Goal: Information Seeking & Learning: Learn about a topic

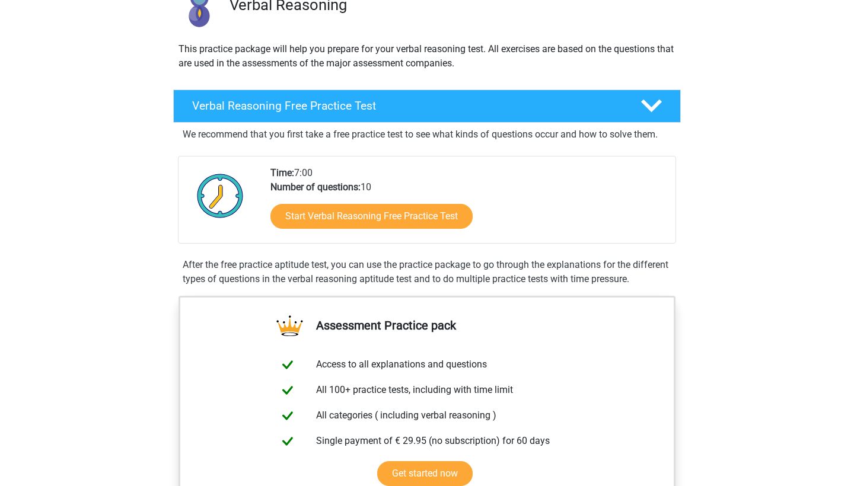
scroll to position [225, 0]
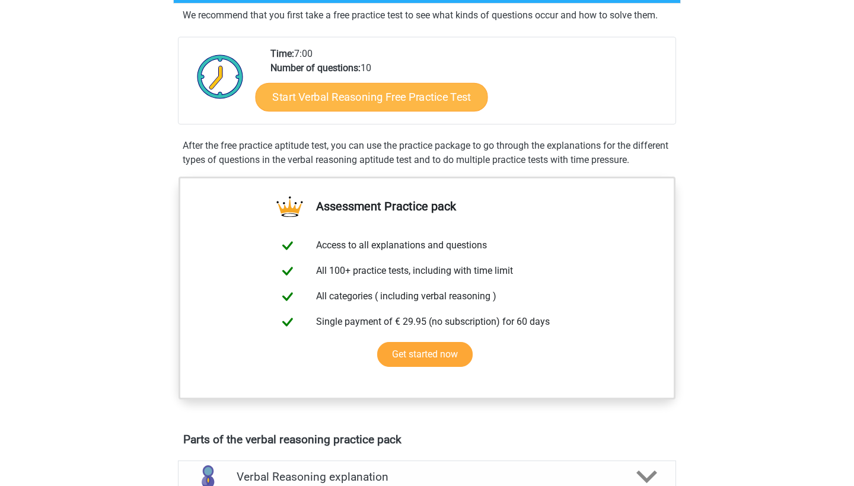
click at [317, 100] on link "Start Verbal Reasoning Free Practice Test" at bounding box center [371, 97] width 232 height 28
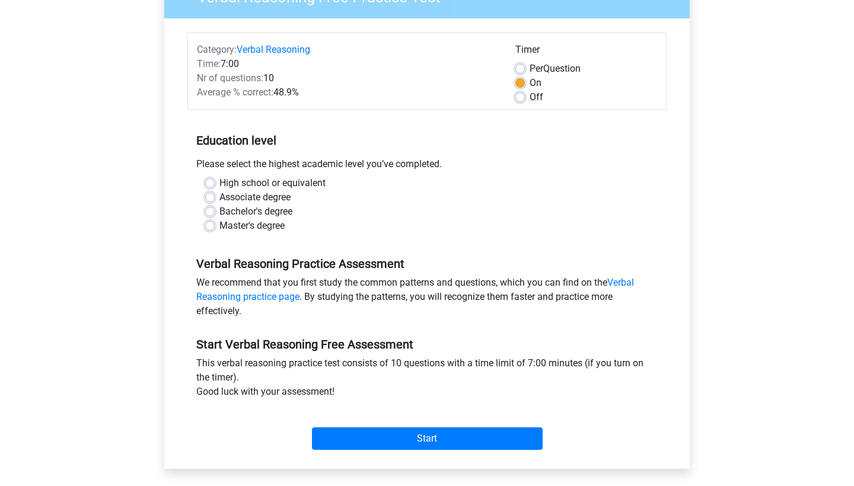
scroll to position [139, 0]
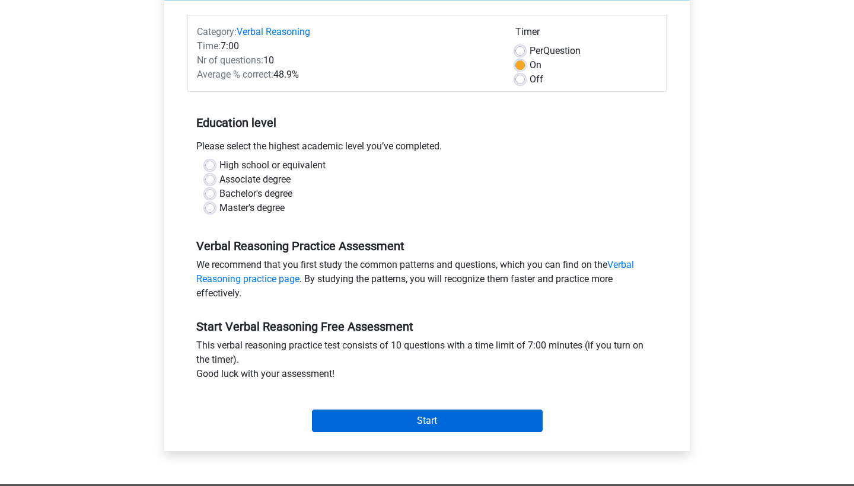
click at [351, 421] on input "Start" at bounding box center [427, 421] width 231 height 23
click at [219, 194] on label "Bachelor's degree" at bounding box center [255, 194] width 73 height 14
click at [212, 194] on input "Bachelor's degree" at bounding box center [209, 193] width 9 height 12
radio input "true"
click at [401, 413] on input "Start" at bounding box center [427, 421] width 231 height 23
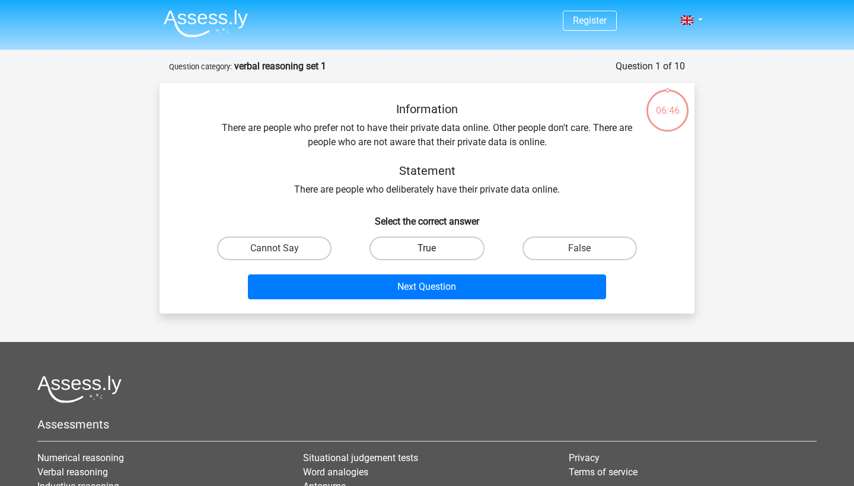
click at [439, 254] on label "True" at bounding box center [426, 249] width 114 height 24
click at [434, 254] on input "True" at bounding box center [431, 252] width 8 height 8
radio input "true"
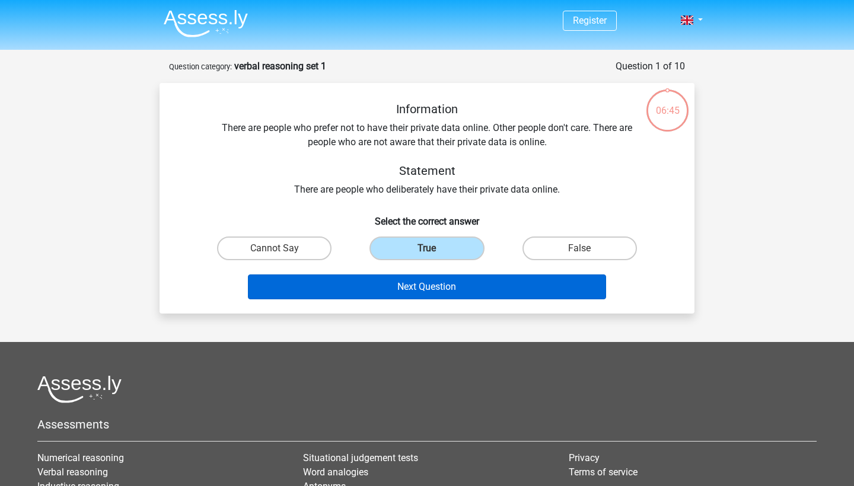
click at [439, 287] on button "Next Question" at bounding box center [427, 286] width 359 height 25
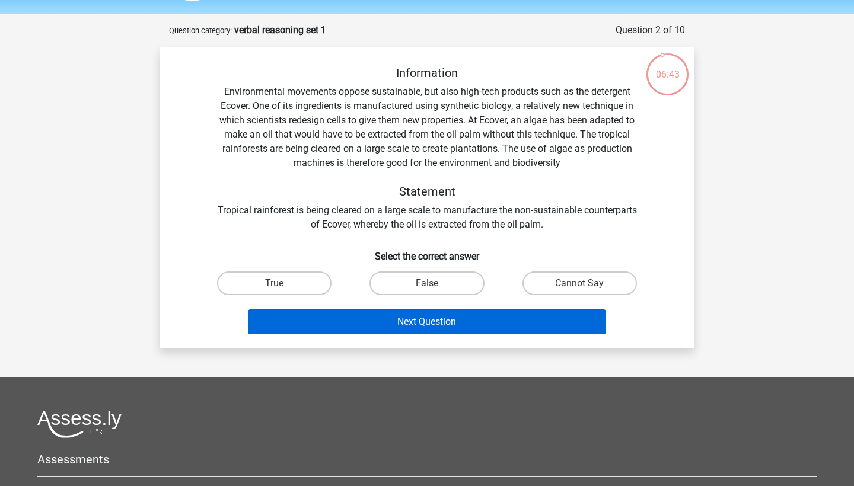
scroll to position [35, 0]
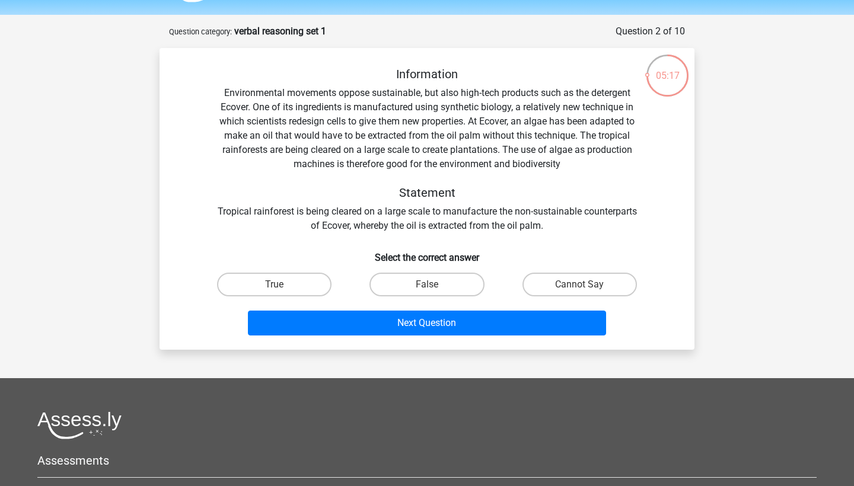
click at [413, 267] on div "Information Environmental movements oppose sustainable, but also high-tech prod…" at bounding box center [426, 203] width 525 height 273
click at [417, 292] on label "False" at bounding box center [426, 285] width 114 height 24
click at [427, 292] on input "False" at bounding box center [431, 289] width 8 height 8
radio input "true"
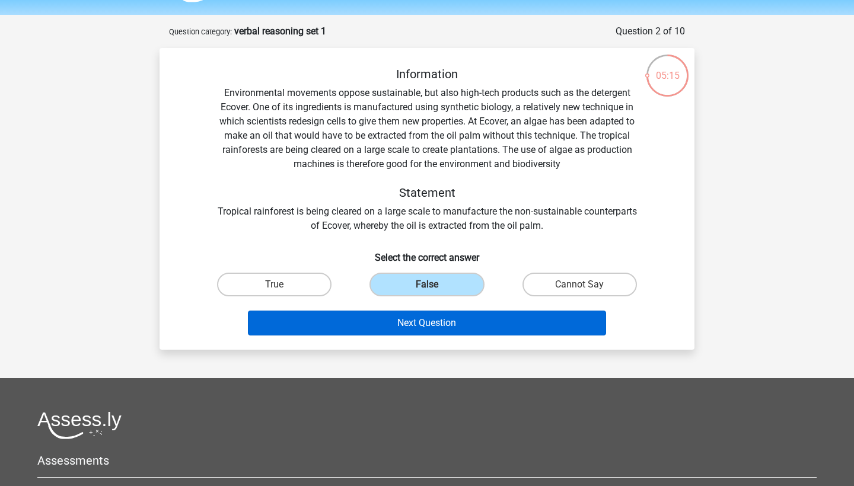
click at [420, 330] on button "Next Question" at bounding box center [427, 323] width 359 height 25
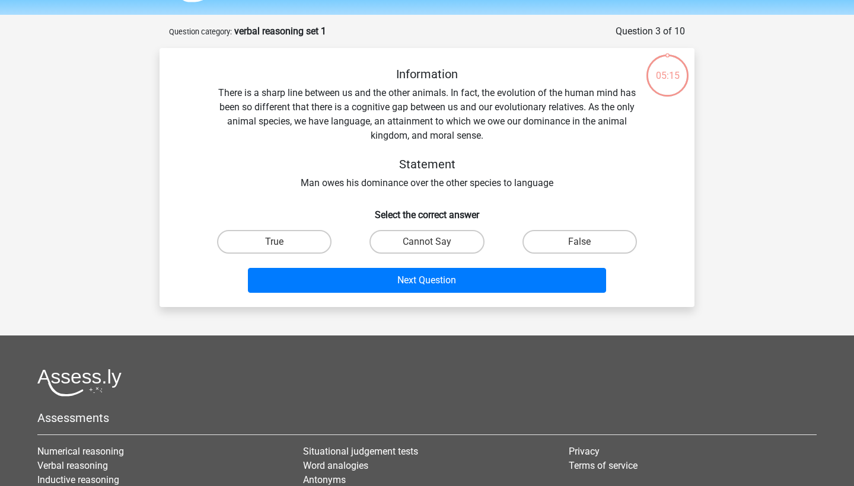
scroll to position [59, 0]
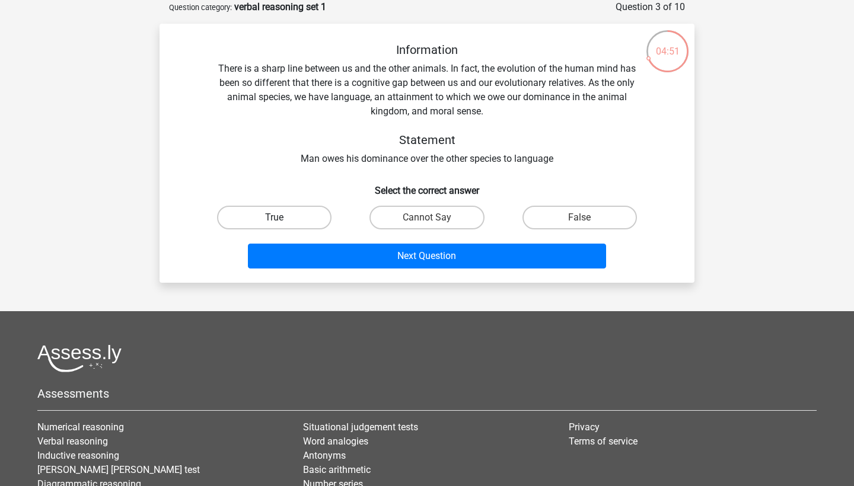
click at [295, 225] on label "True" at bounding box center [274, 218] width 114 height 24
click at [282, 225] on input "True" at bounding box center [278, 222] width 8 height 8
radio input "true"
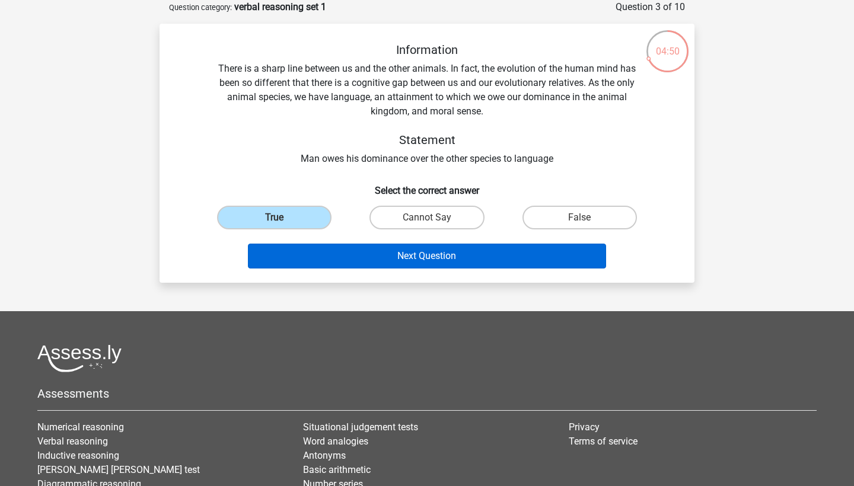
click at [309, 264] on button "Next Question" at bounding box center [427, 256] width 359 height 25
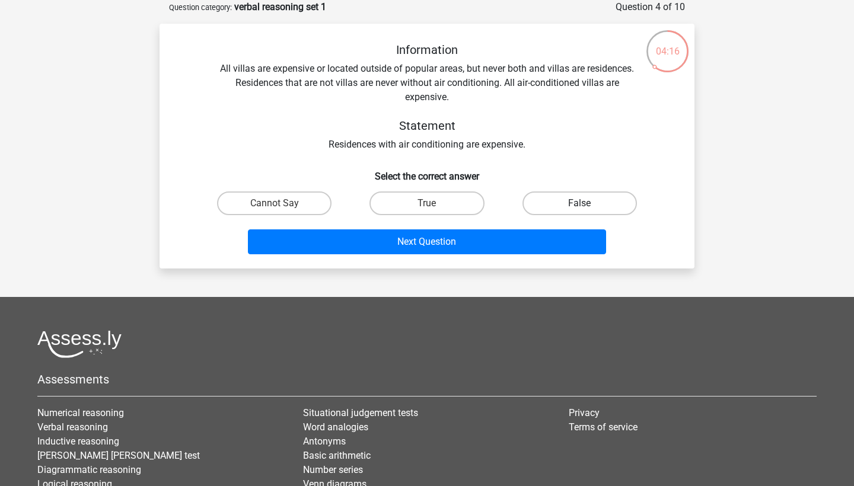
click at [583, 197] on label "False" at bounding box center [579, 203] width 114 height 24
click at [583, 203] on input "False" at bounding box center [583, 207] width 8 height 8
radio input "true"
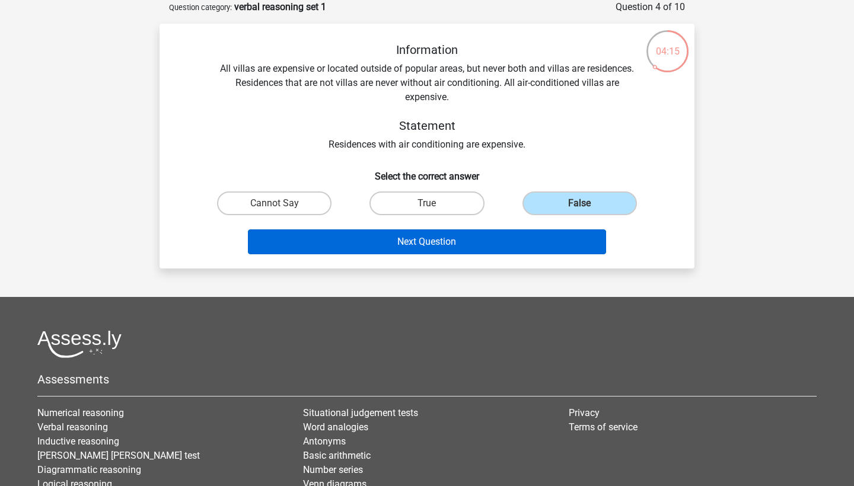
click at [532, 237] on button "Next Question" at bounding box center [427, 241] width 359 height 25
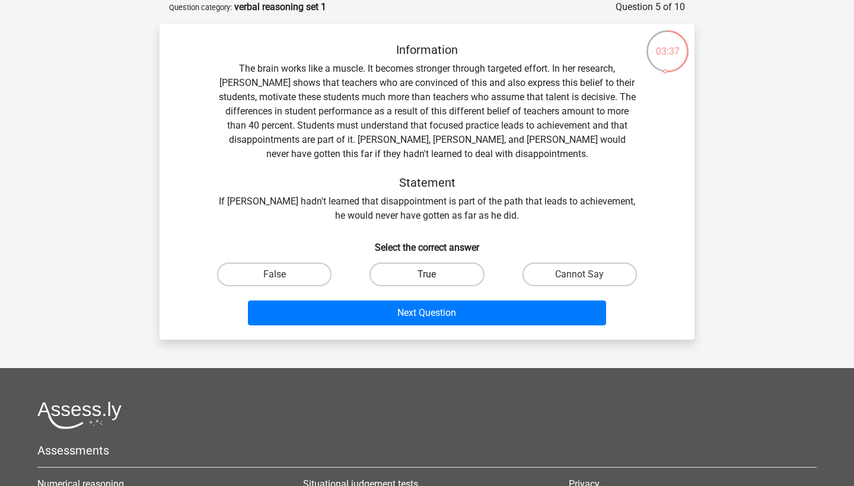
click at [452, 269] on label "True" at bounding box center [426, 275] width 114 height 24
click at [434, 274] on input "True" at bounding box center [431, 278] width 8 height 8
radio input "true"
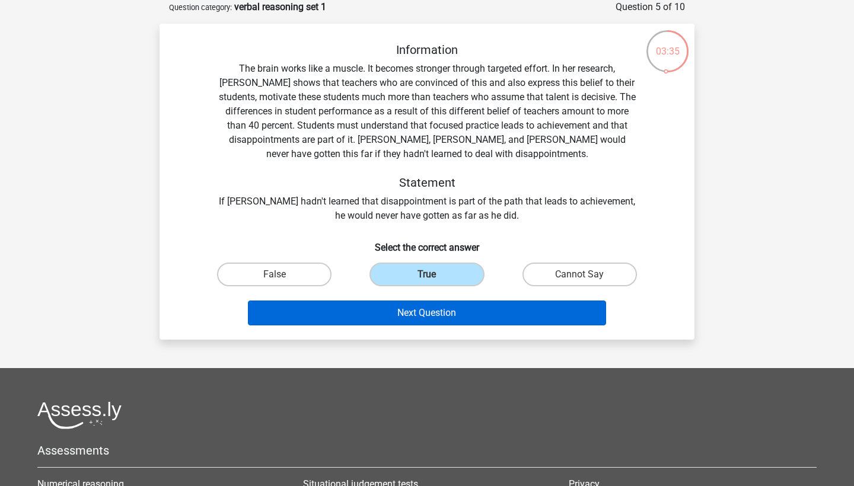
click at [456, 313] on button "Next Question" at bounding box center [427, 313] width 359 height 25
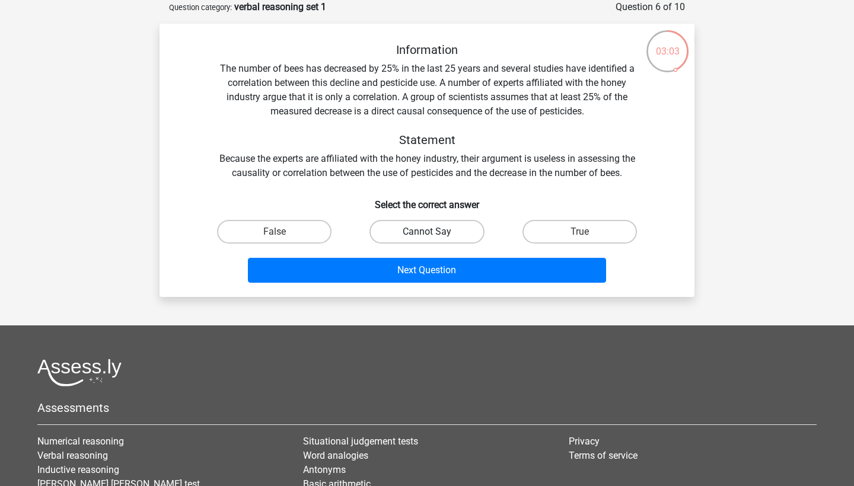
click at [444, 235] on label "Cannot Say" at bounding box center [426, 232] width 114 height 24
click at [434, 235] on input "Cannot Say" at bounding box center [431, 236] width 8 height 8
radio input "true"
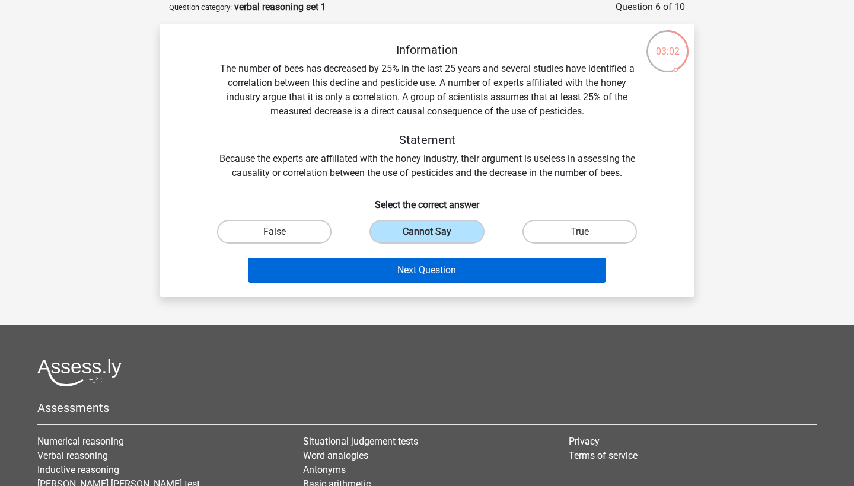
click at [443, 269] on button "Next Question" at bounding box center [427, 270] width 359 height 25
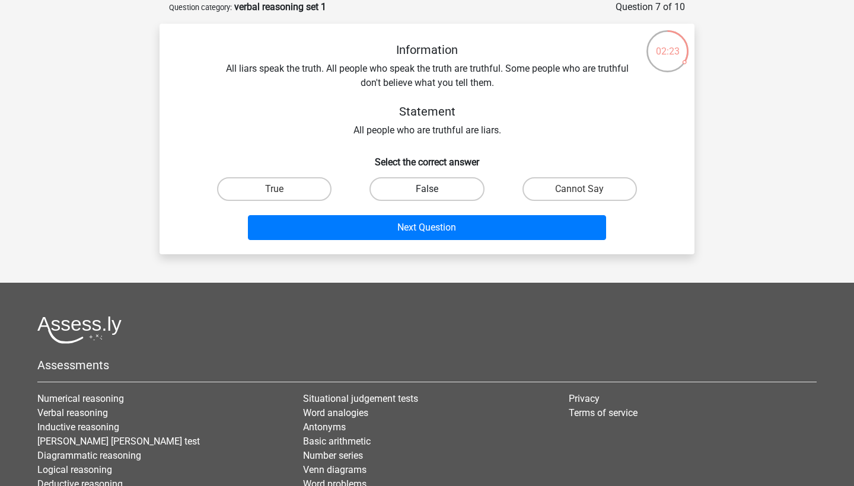
click at [418, 196] on label "False" at bounding box center [426, 189] width 114 height 24
click at [427, 196] on input "False" at bounding box center [431, 193] width 8 height 8
radio input "true"
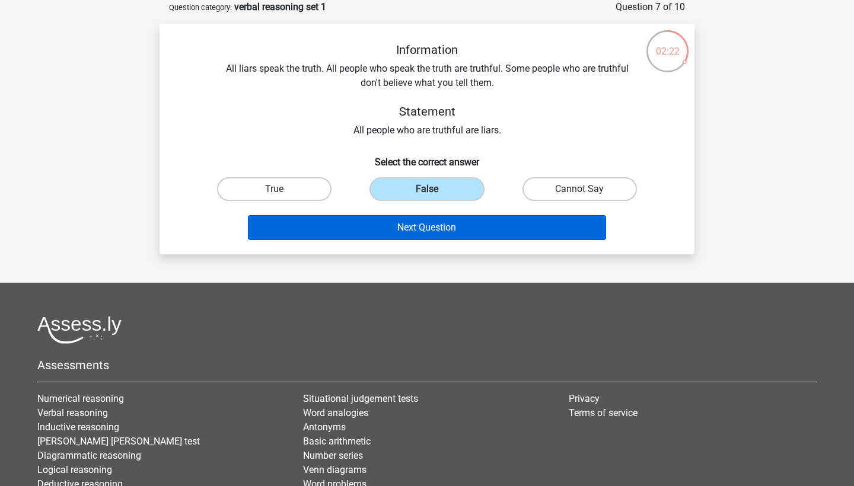
click at [420, 231] on button "Next Question" at bounding box center [427, 227] width 359 height 25
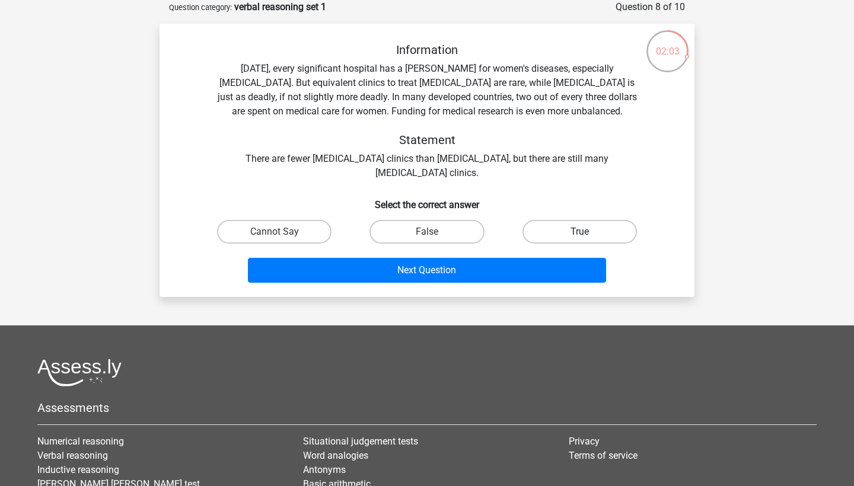
click at [563, 228] on label "True" at bounding box center [579, 232] width 114 height 24
click at [579, 232] on input "True" at bounding box center [583, 236] width 8 height 8
radio input "true"
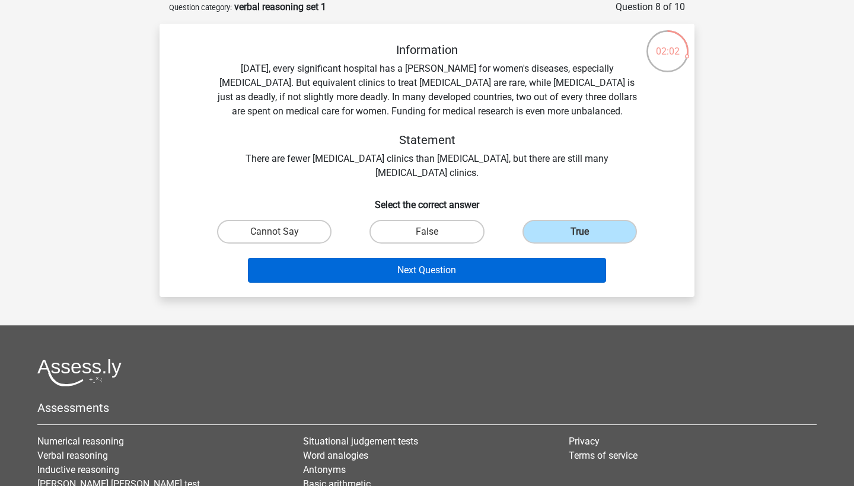
click at [543, 274] on button "Next Question" at bounding box center [427, 270] width 359 height 25
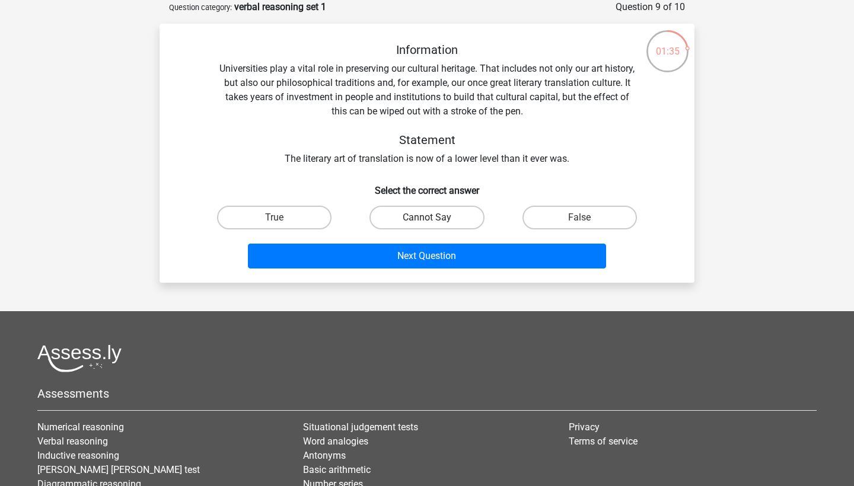
click at [442, 219] on label "Cannot Say" at bounding box center [426, 218] width 114 height 24
click at [434, 219] on input "Cannot Say" at bounding box center [431, 222] width 8 height 8
radio input "true"
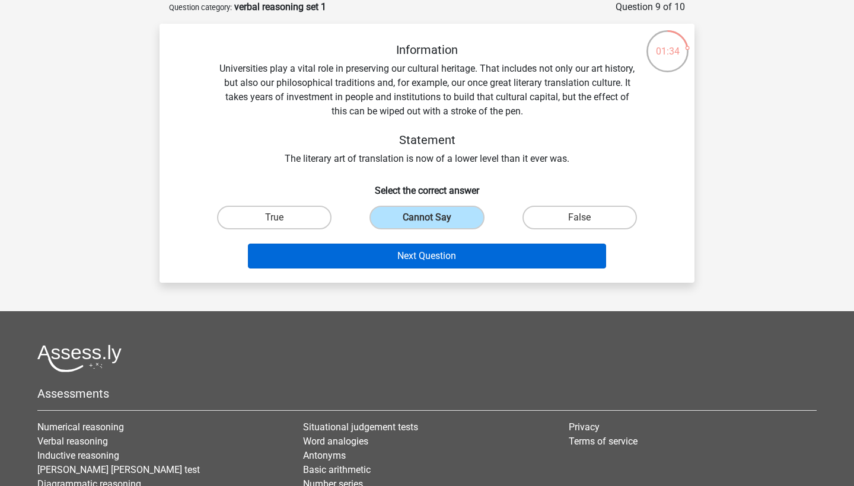
click at [442, 263] on button "Next Question" at bounding box center [427, 256] width 359 height 25
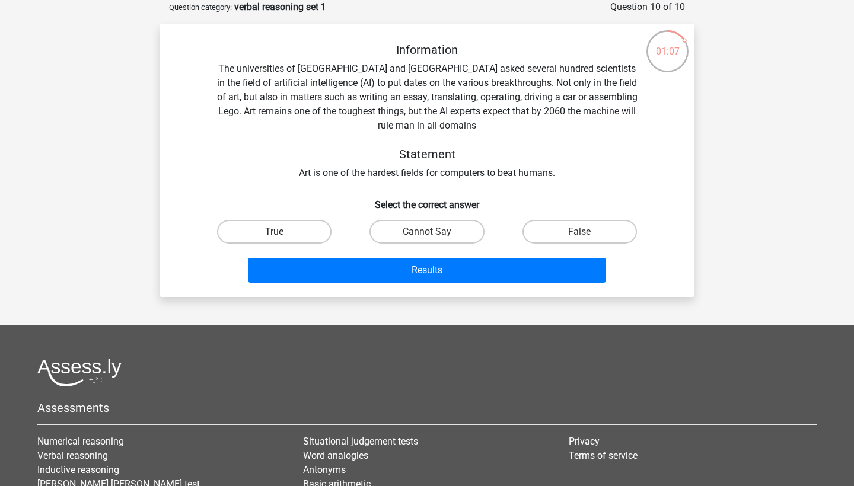
click at [301, 229] on label "True" at bounding box center [274, 232] width 114 height 24
click at [282, 232] on input "True" at bounding box center [278, 236] width 8 height 8
radio input "true"
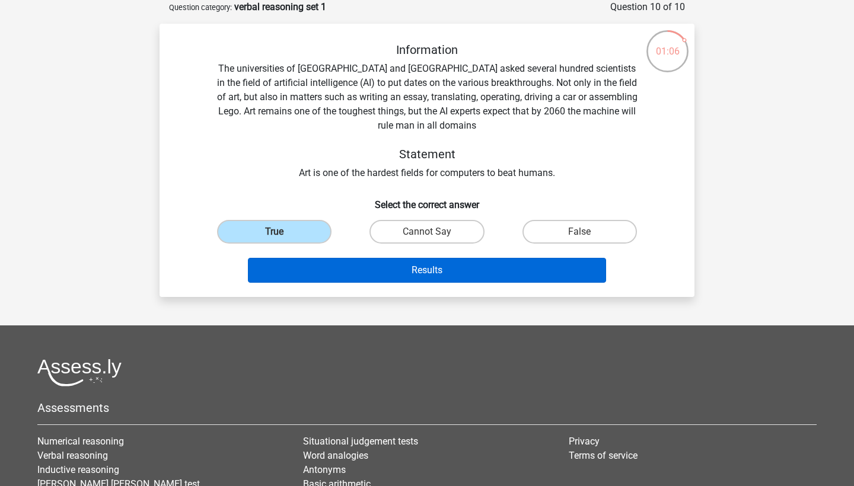
click at [335, 274] on button "Results" at bounding box center [427, 270] width 359 height 25
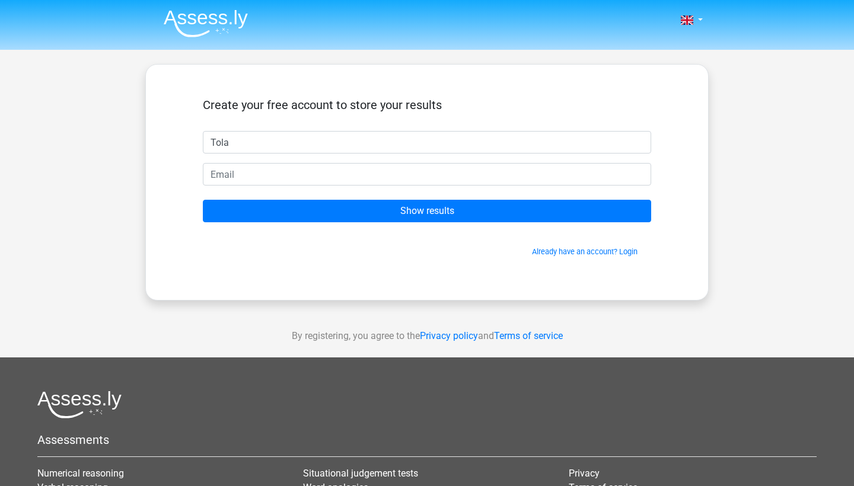
type input "Tola"
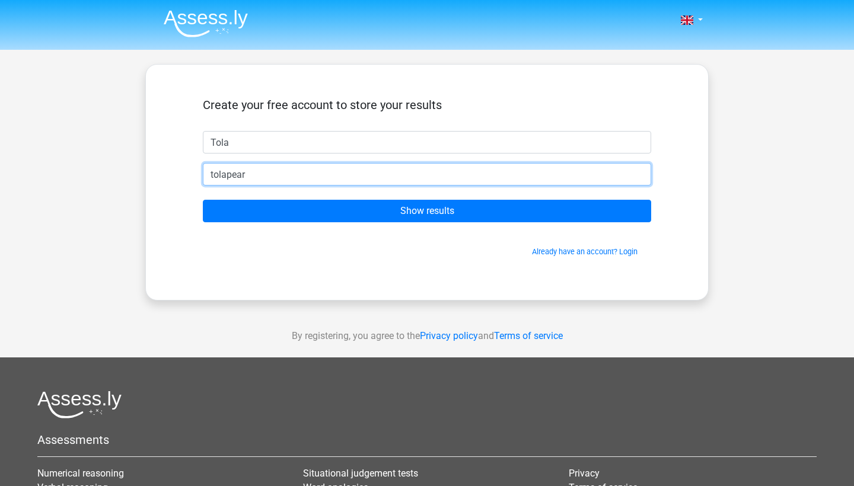
type input "tolapearse@gmail.com"
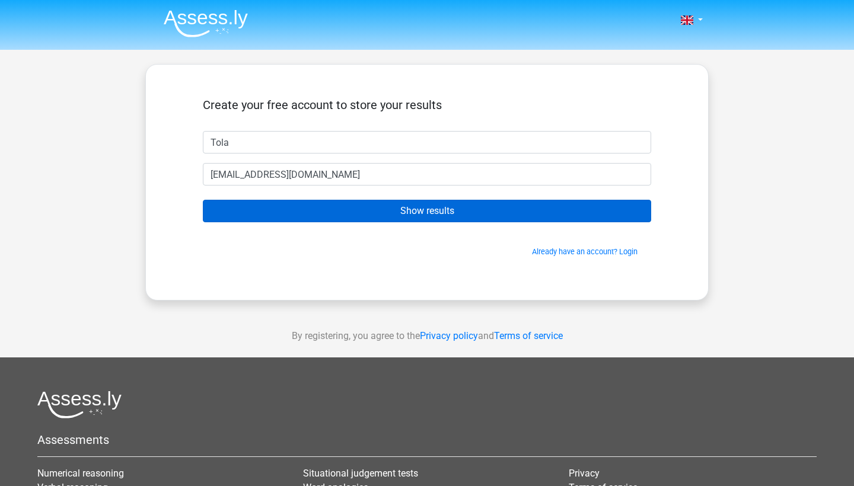
click at [260, 213] on input "Show results" at bounding box center [427, 211] width 448 height 23
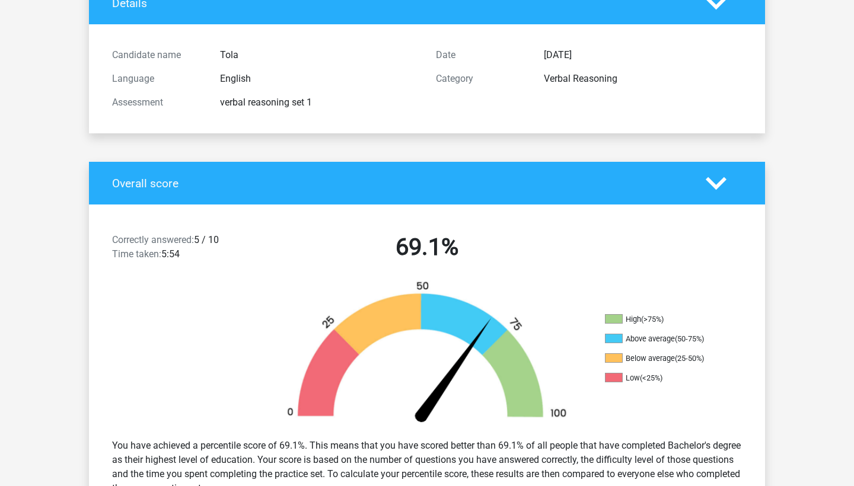
scroll to position [205, 0]
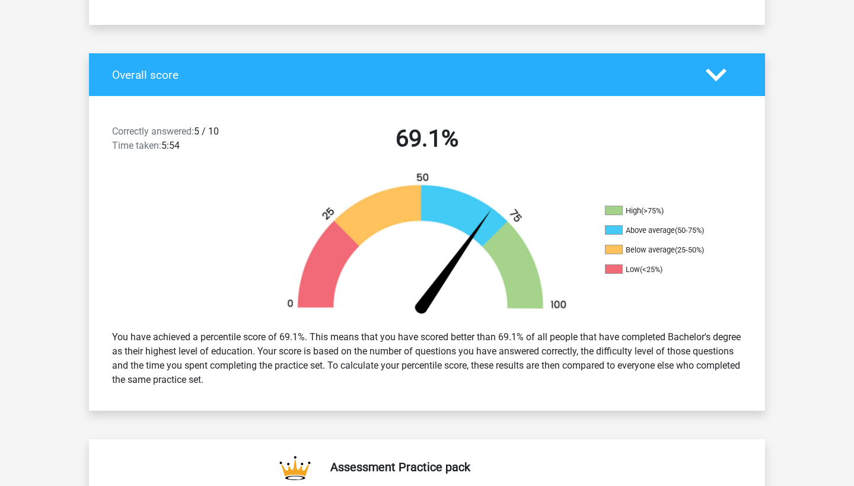
click at [260, 213] on div at bounding box center [427, 246] width 338 height 149
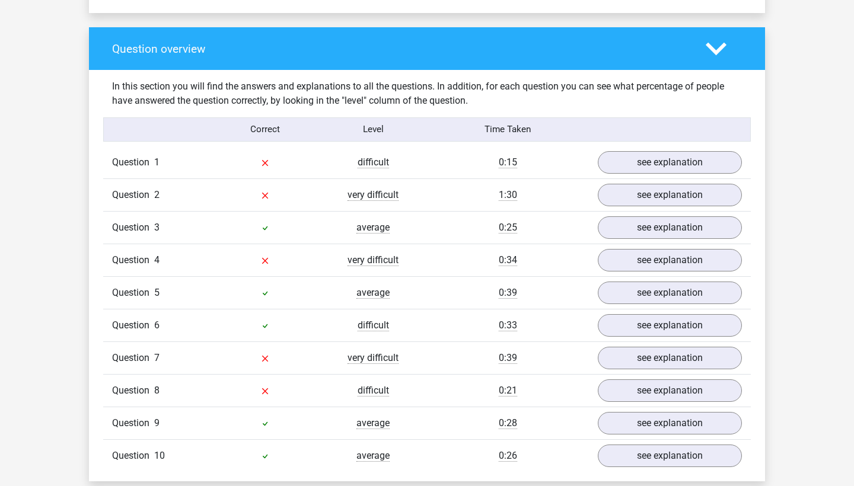
scroll to position [852, 0]
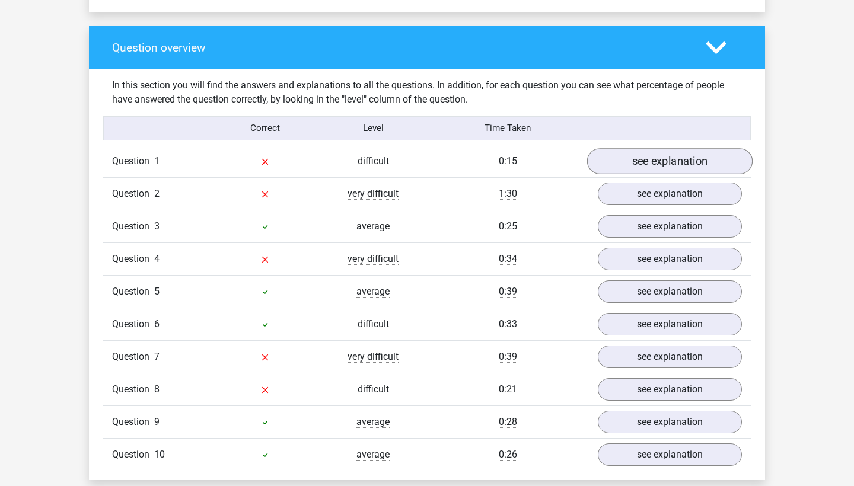
click at [619, 158] on link "see explanation" at bounding box center [669, 161] width 165 height 26
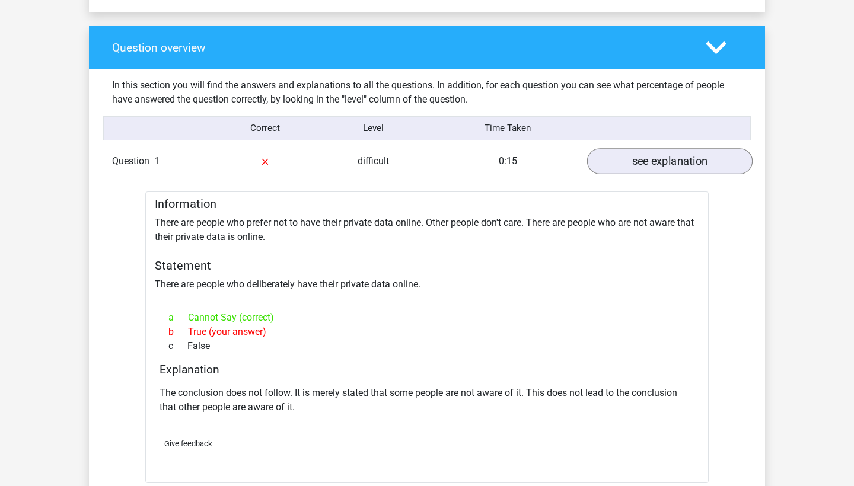
click at [619, 158] on link "see explanation" at bounding box center [669, 161] width 165 height 26
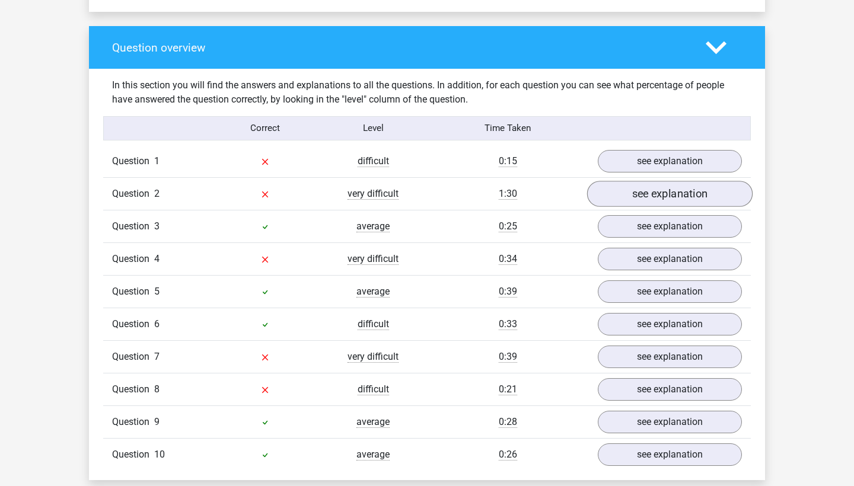
click at [666, 199] on link "see explanation" at bounding box center [669, 194] width 165 height 26
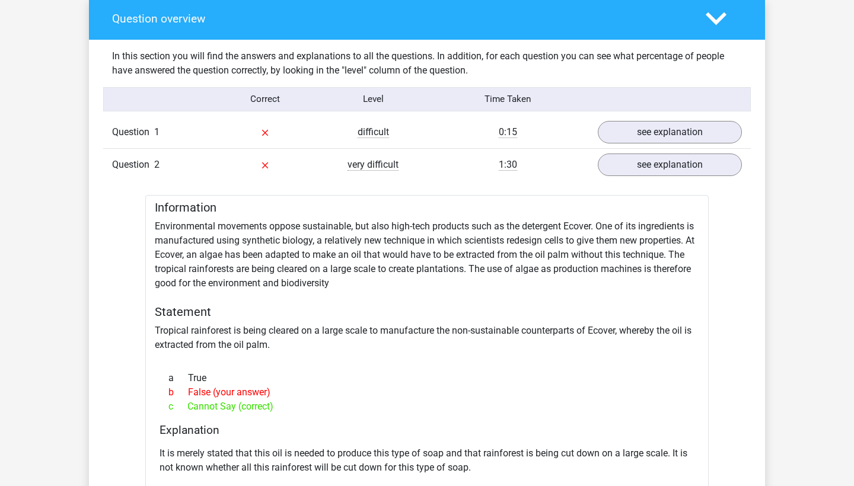
scroll to position [884, 0]
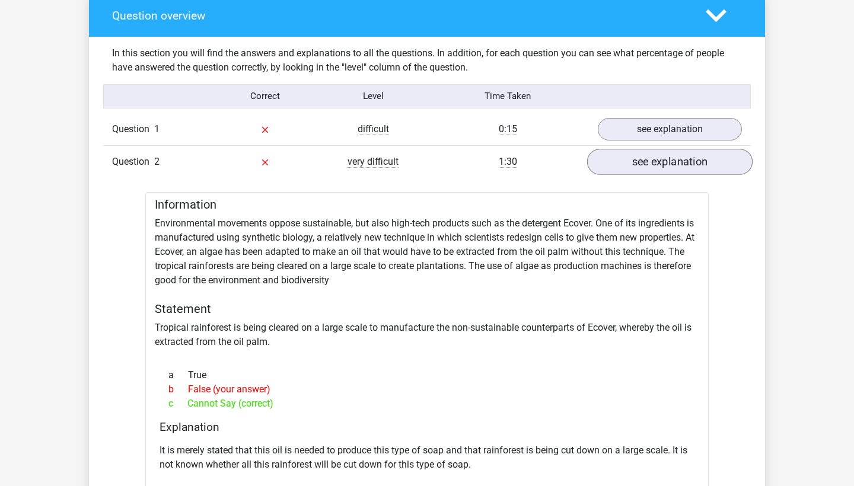
click at [628, 164] on link "see explanation" at bounding box center [669, 162] width 165 height 26
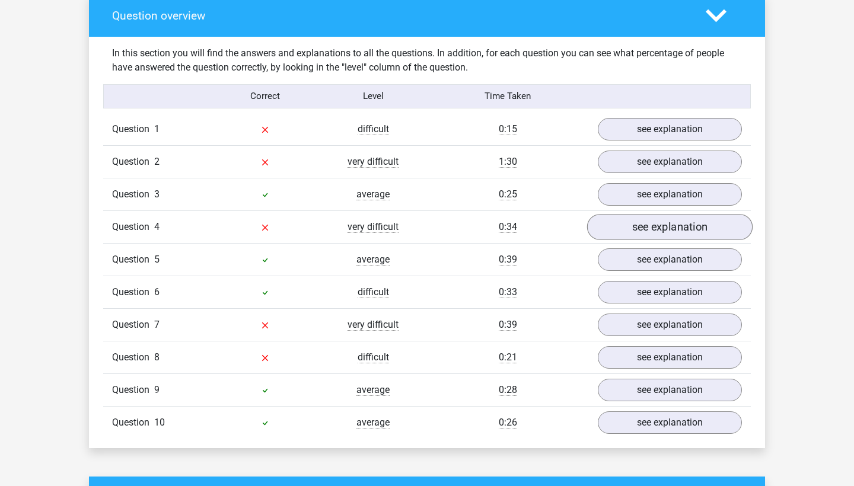
click at [650, 228] on link "see explanation" at bounding box center [669, 227] width 165 height 26
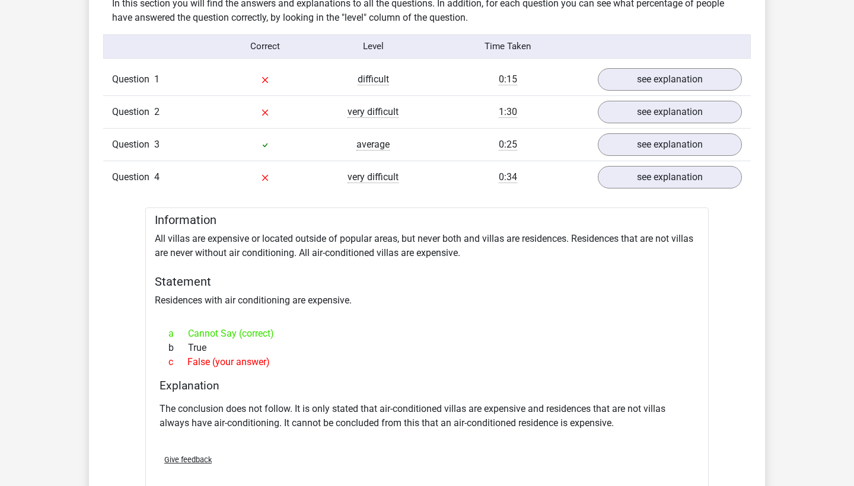
scroll to position [938, 0]
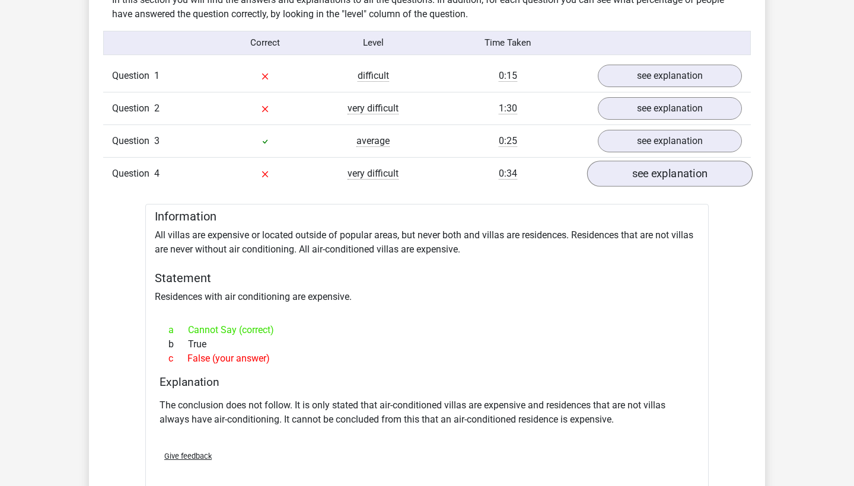
click at [672, 184] on link "see explanation" at bounding box center [669, 174] width 165 height 26
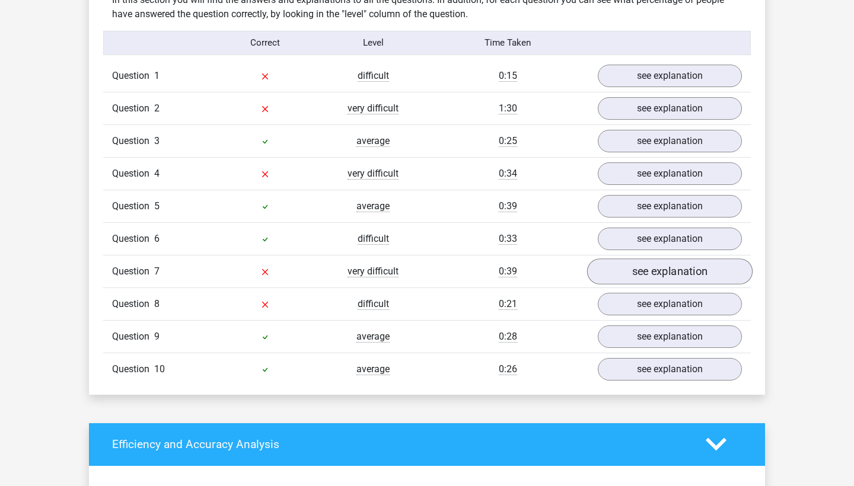
click at [659, 264] on link "see explanation" at bounding box center [669, 271] width 165 height 26
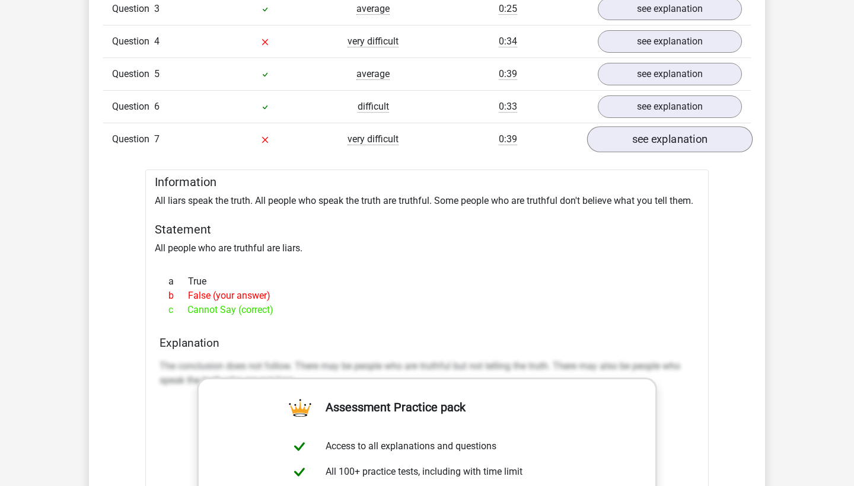
scroll to position [1071, 0]
click at [681, 132] on link "see explanation" at bounding box center [669, 139] width 165 height 26
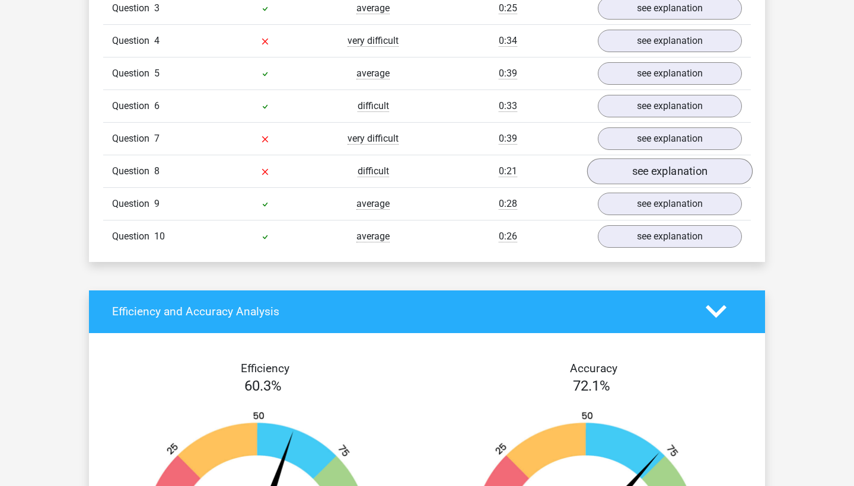
click at [666, 177] on link "see explanation" at bounding box center [669, 171] width 165 height 26
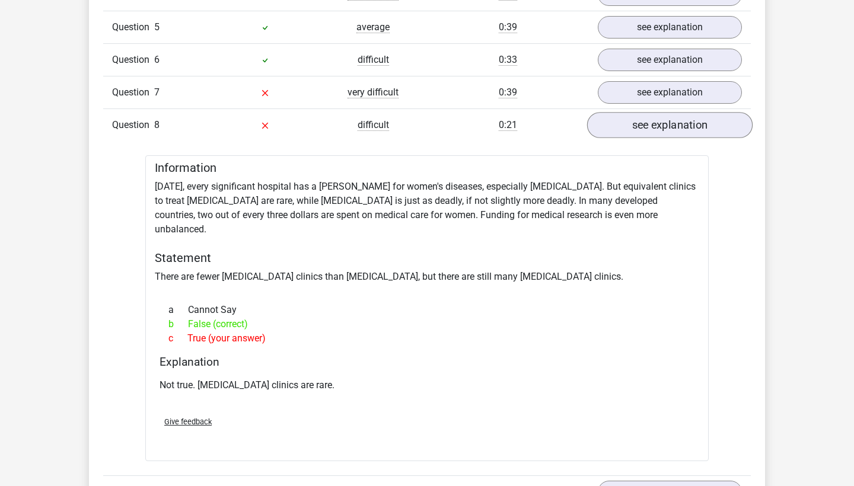
scroll to position [1190, 0]
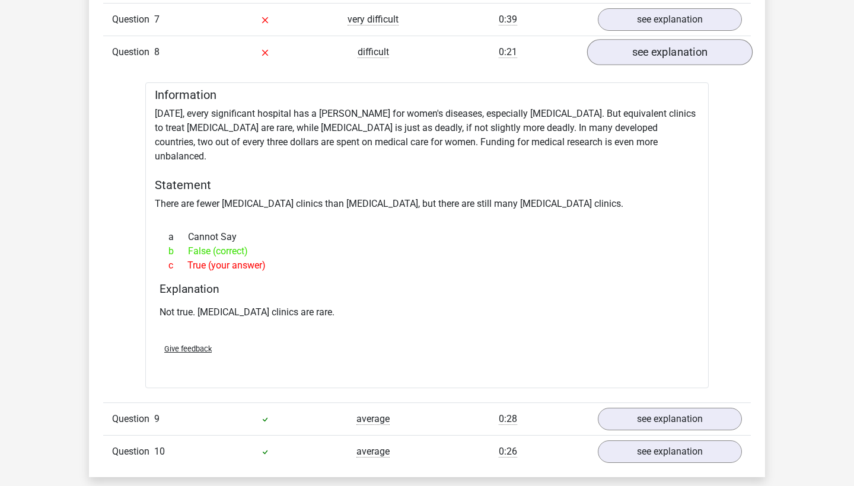
click at [666, 62] on link "see explanation" at bounding box center [669, 52] width 165 height 26
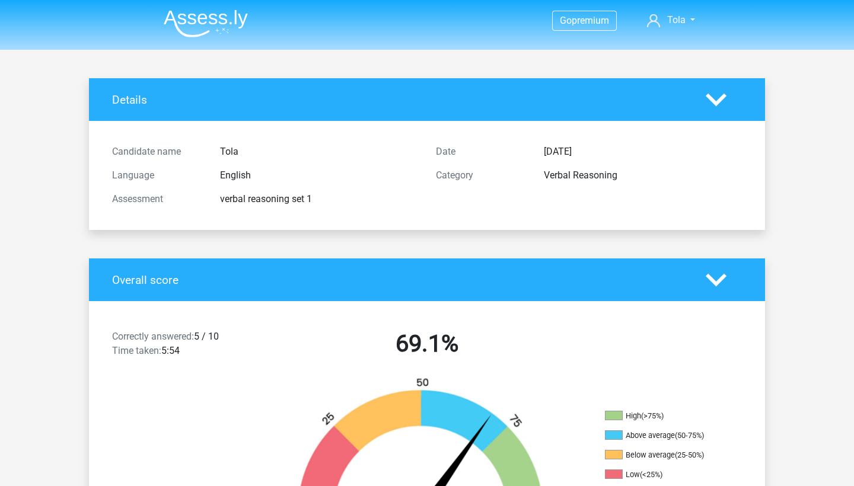
scroll to position [0, 0]
